Goal: Transaction & Acquisition: Book appointment/travel/reservation

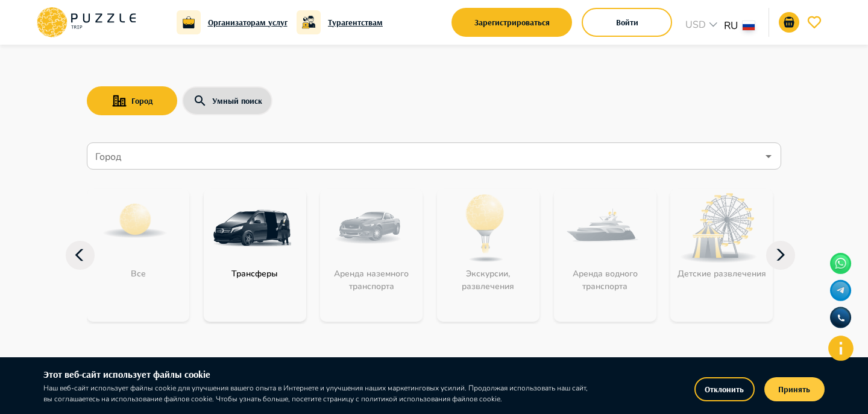
click at [790, 394] on button "Принять" at bounding box center [794, 389] width 60 height 24
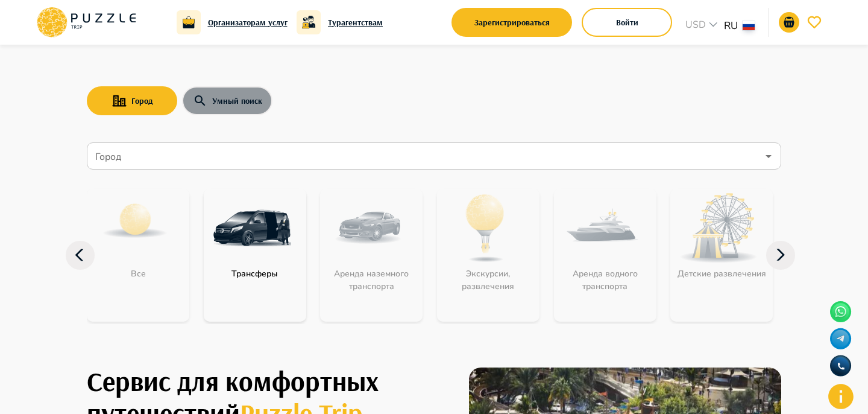
click at [204, 110] on button "Умный поиск" at bounding box center [227, 100] width 90 height 29
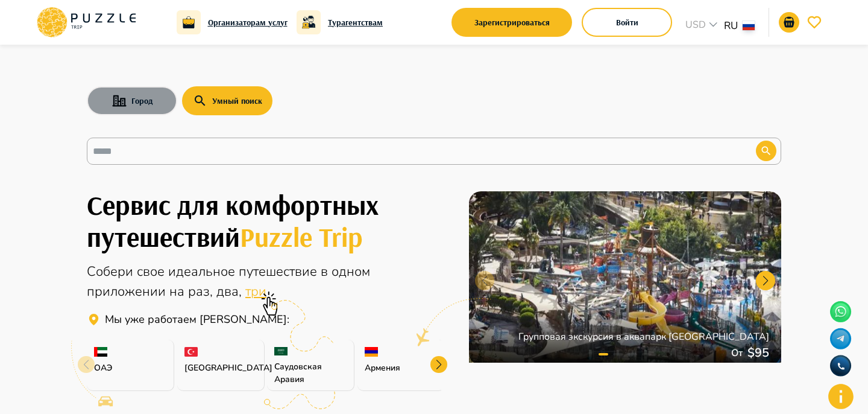
click at [143, 105] on button "Город" at bounding box center [132, 100] width 90 height 29
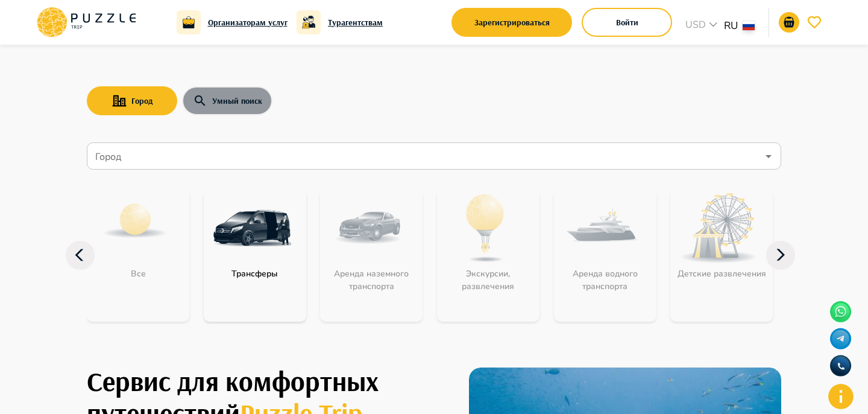
click at [233, 109] on button "Умный поиск" at bounding box center [227, 100] width 90 height 29
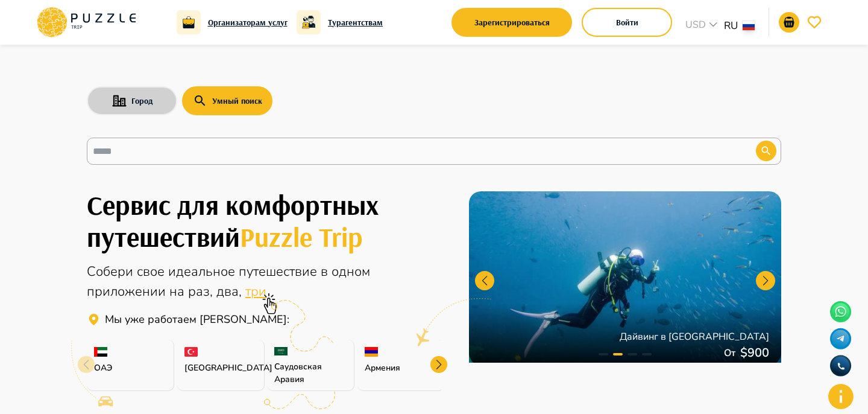
click at [147, 101] on button "Город" at bounding box center [132, 100] width 90 height 29
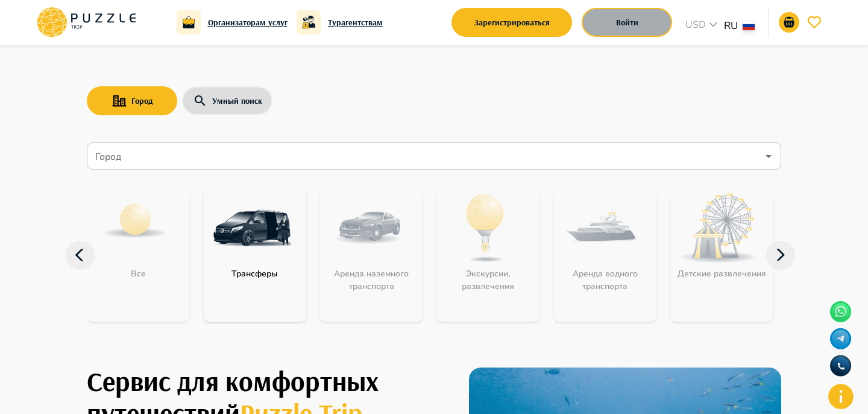
click at [618, 25] on button "Войти" at bounding box center [627, 22] width 90 height 29
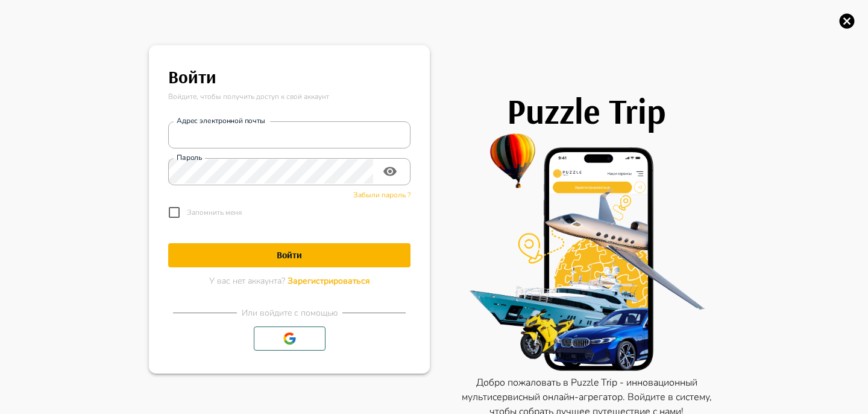
click at [845, 20] on icon "button" at bounding box center [847, 21] width 15 height 15
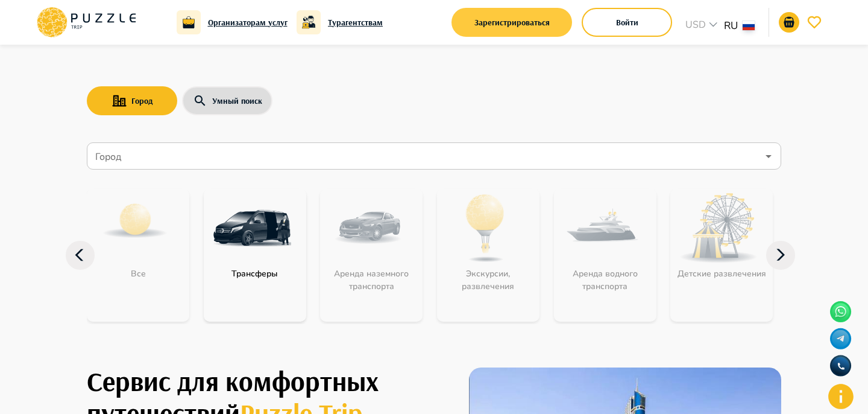
click at [569, 16] on div "Зарегистрироваться" at bounding box center [512, 22] width 121 height 35
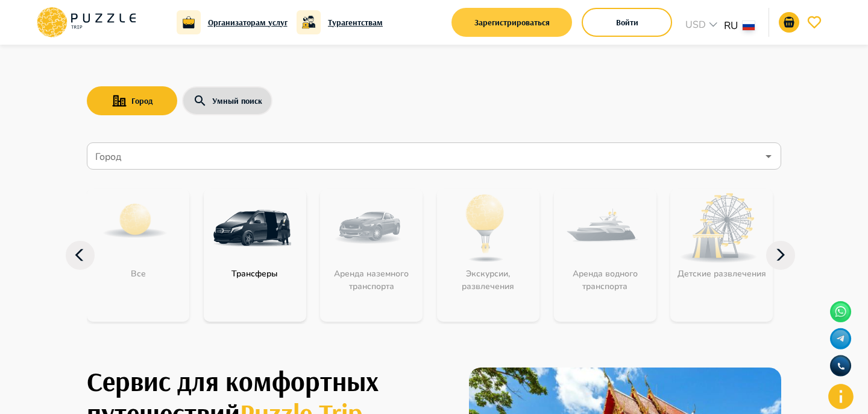
click at [522, 20] on button "Зарегистрироваться" at bounding box center [512, 22] width 121 height 29
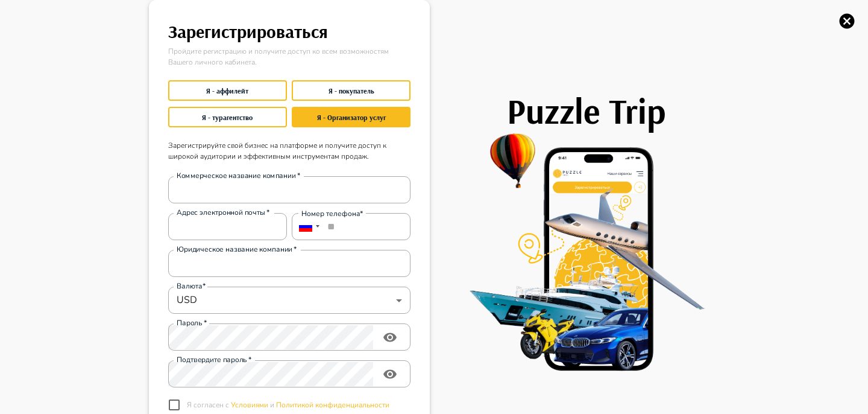
click at [845, 22] on icon "button" at bounding box center [847, 21] width 18 height 18
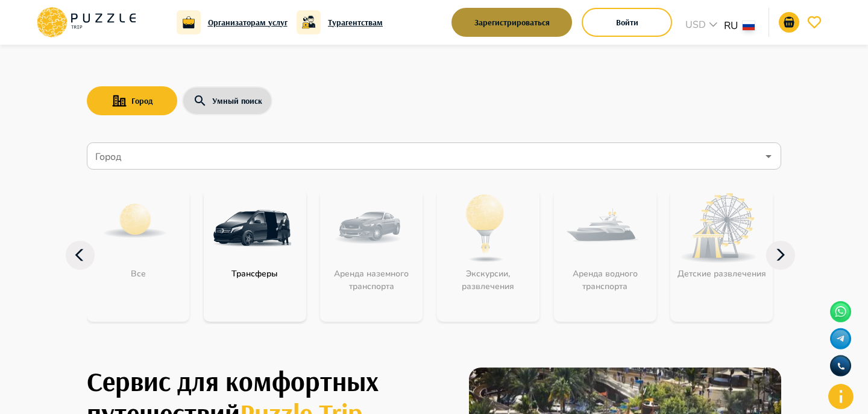
click at [561, 24] on button "Зарегистрироваться" at bounding box center [512, 22] width 121 height 29
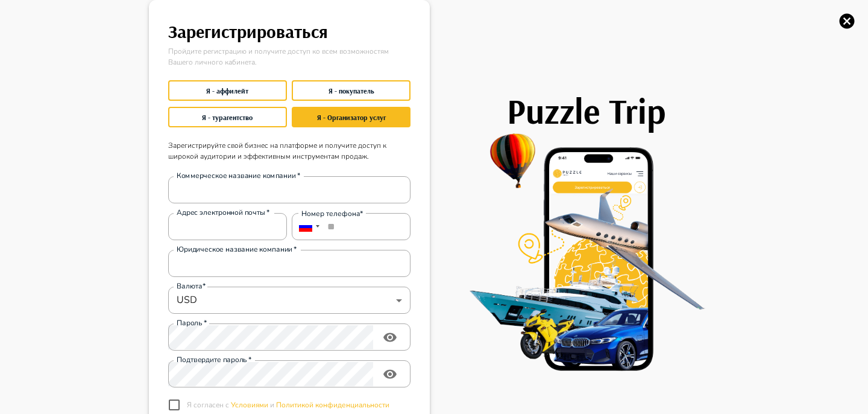
click at [840, 23] on icon "button" at bounding box center [847, 21] width 15 height 15
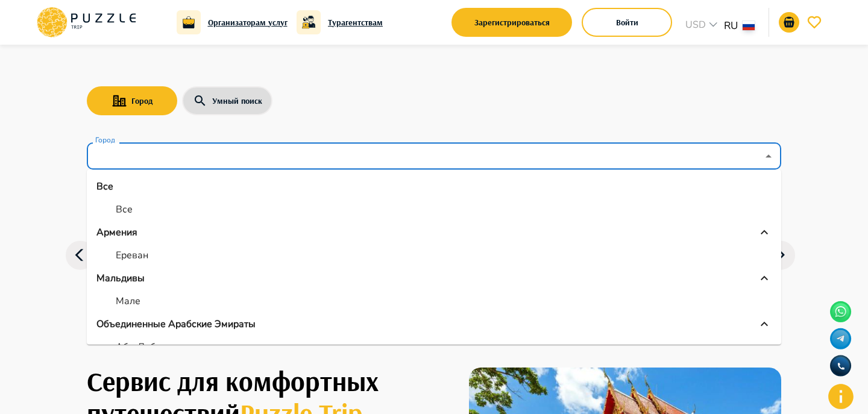
click at [404, 160] on input "Город" at bounding box center [425, 156] width 665 height 23
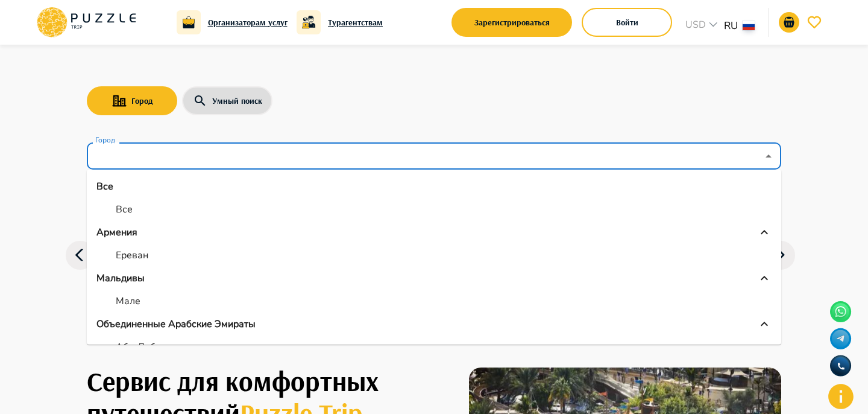
click at [157, 258] on li "Ереван" at bounding box center [434, 255] width 694 height 22
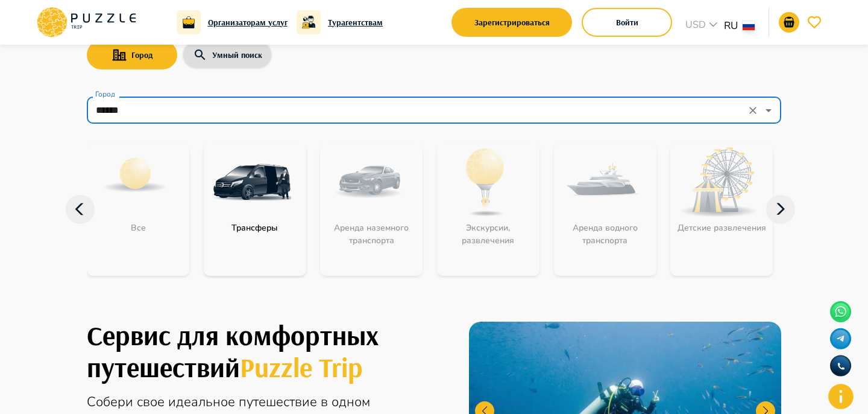
scroll to position [51, 0]
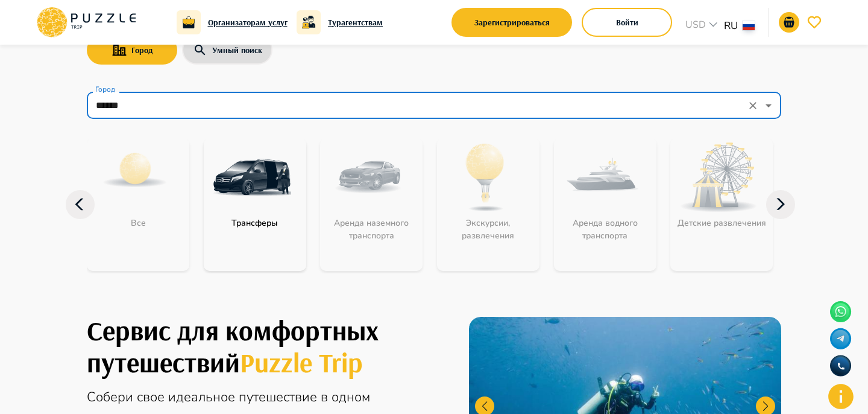
click at [222, 98] on input "******" at bounding box center [417, 105] width 649 height 23
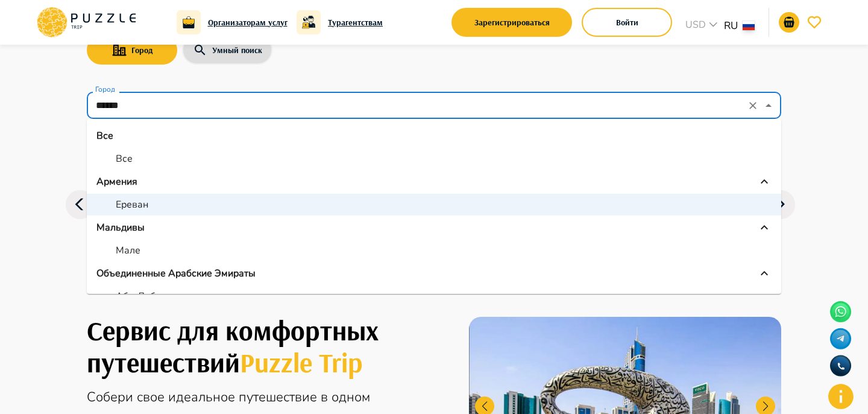
click at [189, 255] on li "Мале" at bounding box center [434, 250] width 694 height 22
type input "****"
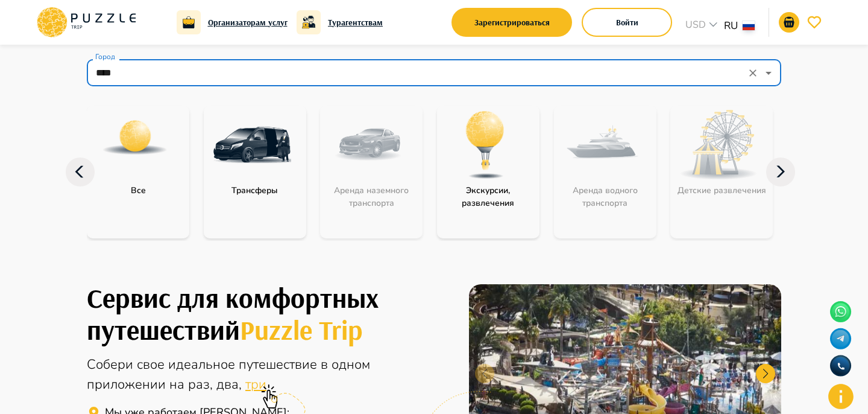
scroll to position [22, 0]
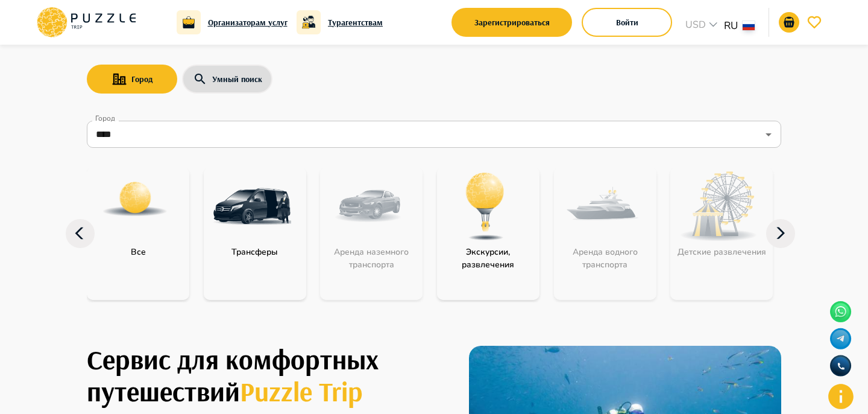
click at [482, 218] on img "category-activity" at bounding box center [485, 206] width 78 height 78
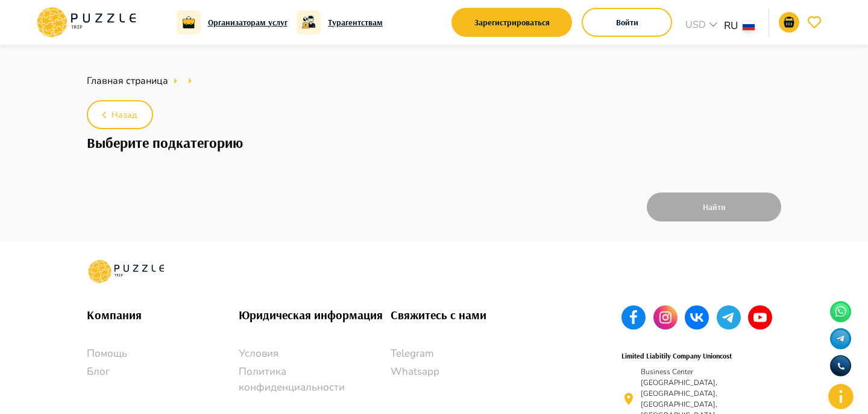
click at [99, 15] on icon at bounding box center [86, 22] width 102 height 31
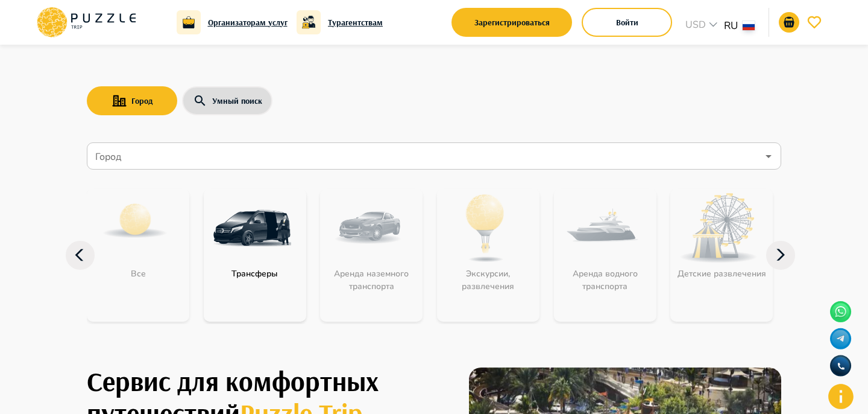
click at [200, 184] on div "Все Трансферы Аренда наземного транспорта Экскурсии, развлечения Аренда водного…" at bounding box center [434, 255] width 694 height 162
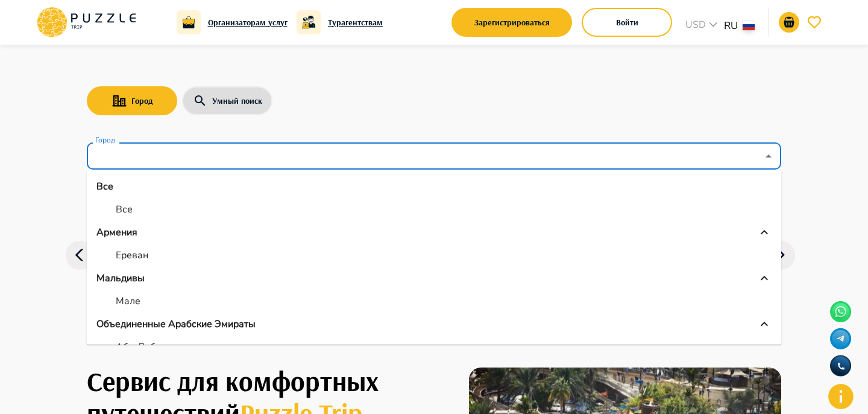
click at [197, 164] on input "Город" at bounding box center [425, 156] width 665 height 23
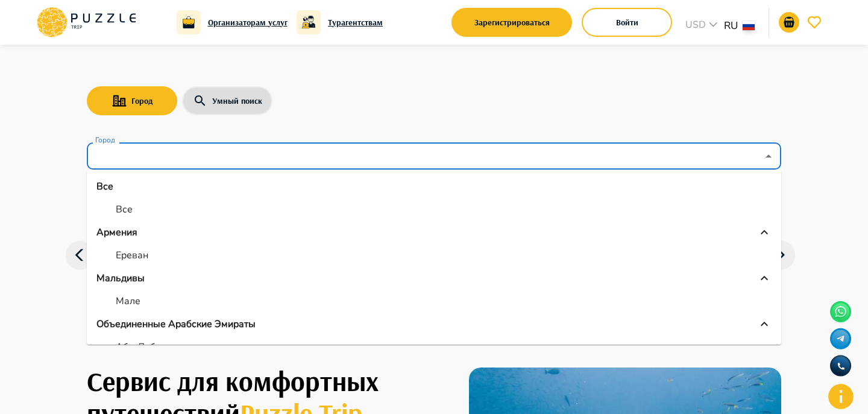
click at [143, 294] on li "Мале" at bounding box center [434, 301] width 694 height 22
type input "****"
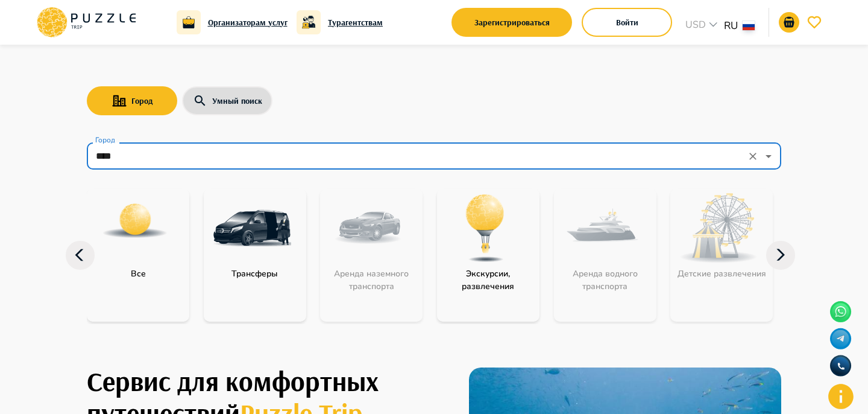
click at [469, 233] on img "category-activity" at bounding box center [485, 228] width 78 height 78
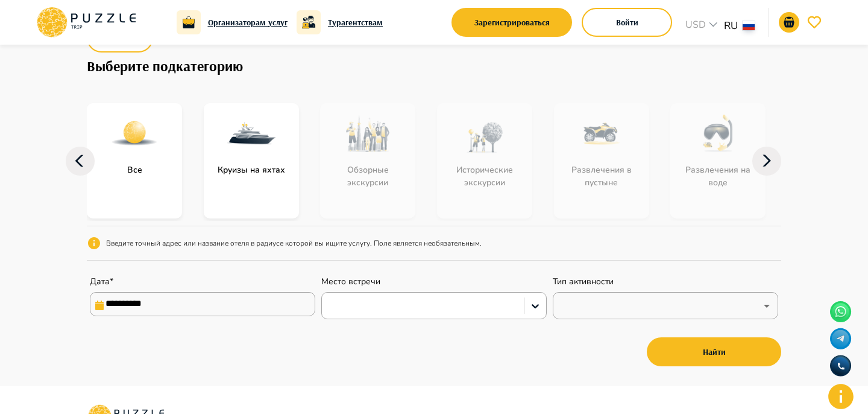
scroll to position [75, 0]
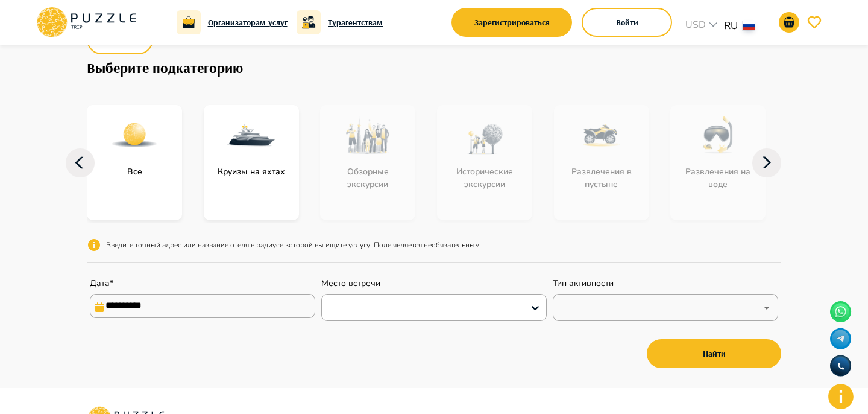
click at [297, 171] on div "Круизы на яхтах" at bounding box center [251, 171] width 95 height 13
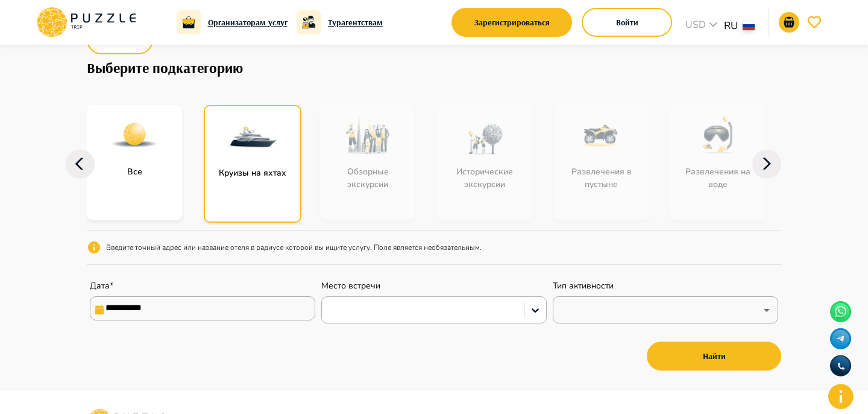
click at [338, 315] on div at bounding box center [423, 310] width 190 height 16
click at [270, 306] on input "**********" at bounding box center [202, 308] width 225 height 24
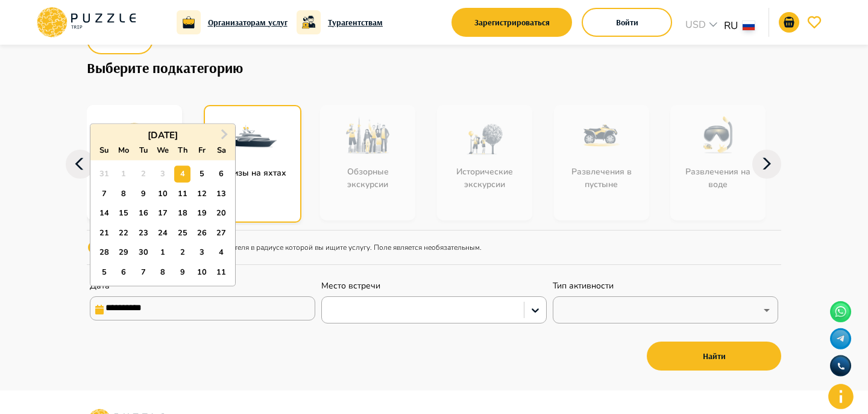
click at [329, 295] on div "Место встречи" at bounding box center [433, 301] width 225 height 43
